Goal: Transaction & Acquisition: Download file/media

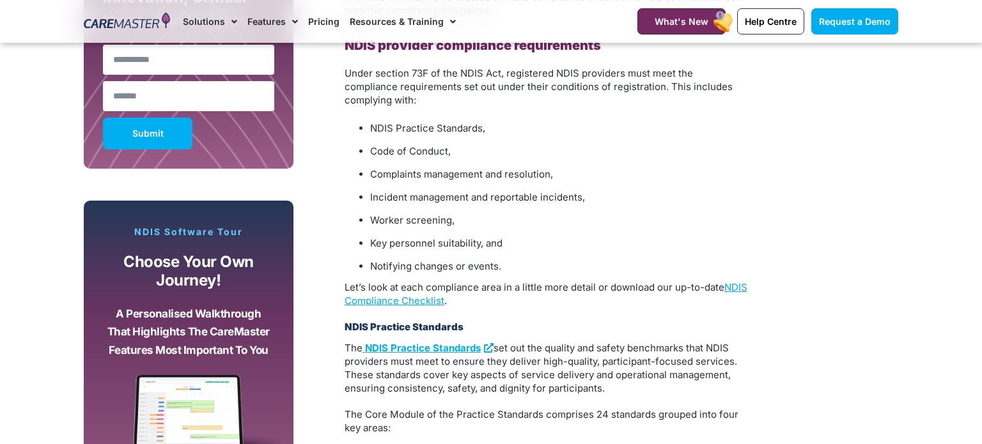
scroll to position [909, 0]
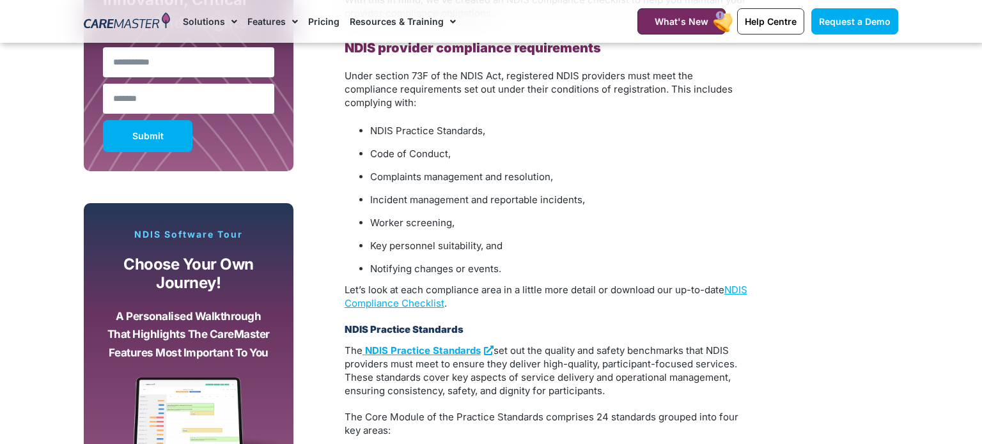
click at [404, 283] on p "Let’s look at each compliance area in a little more detail or download our up-t…" at bounding box center [546, 296] width 403 height 27
click at [411, 288] on link "NDIS Compliance Checklist" at bounding box center [546, 297] width 403 height 26
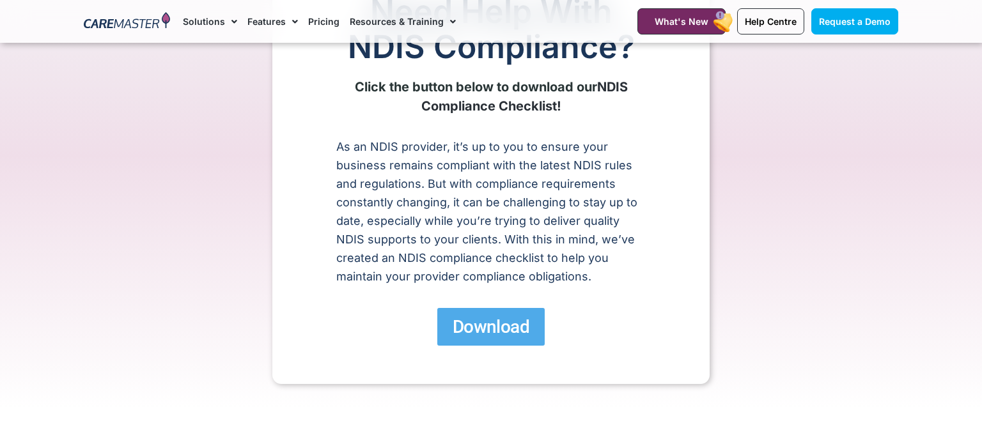
scroll to position [127, 0]
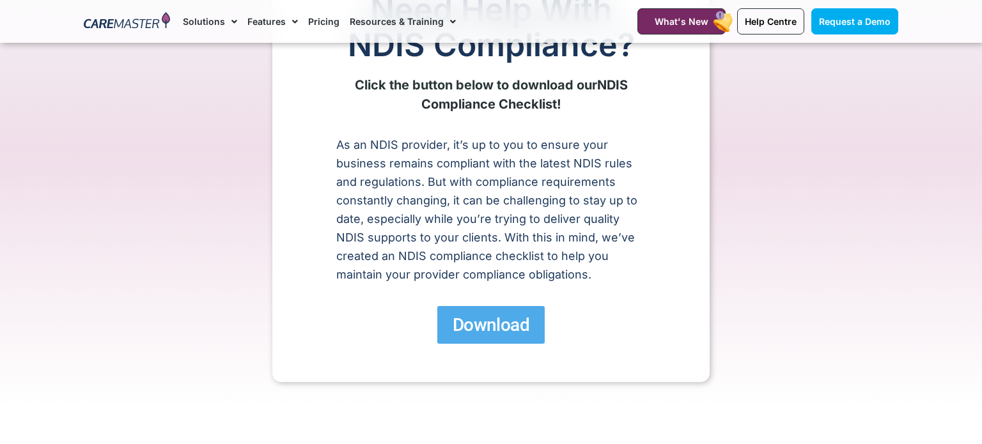
click at [454, 317] on span "Download" at bounding box center [491, 325] width 77 height 22
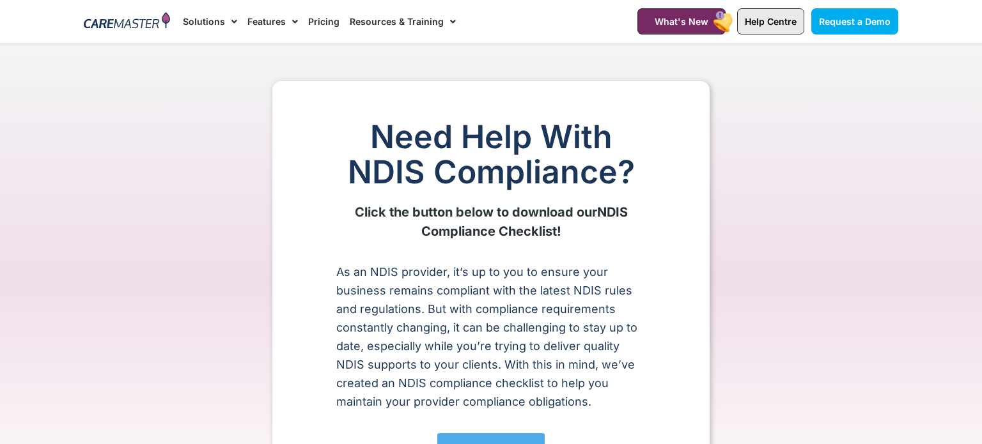
click at [764, 11] on link "Help Centre" at bounding box center [770, 21] width 67 height 26
